Goal: Navigation & Orientation: Find specific page/section

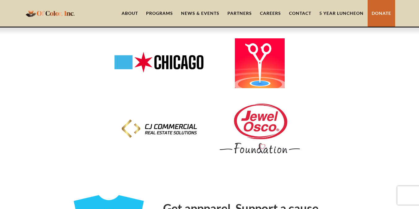
scroll to position [1843, 0]
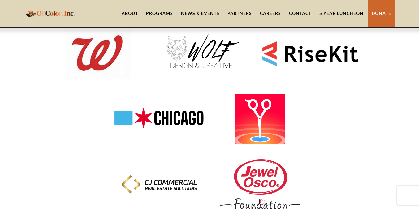
click at [129, 15] on link "About" at bounding box center [130, 13] width 24 height 27
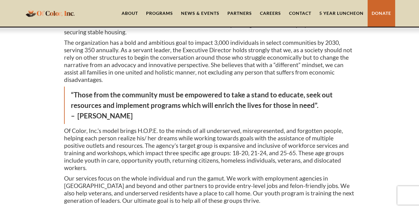
scroll to position [8, 0]
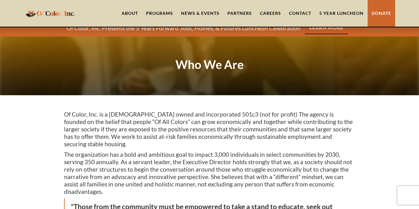
click at [337, 13] on link "5 Year Luncheon" at bounding box center [341, 13] width 52 height 27
